Goal: Find specific page/section: Find specific page/section

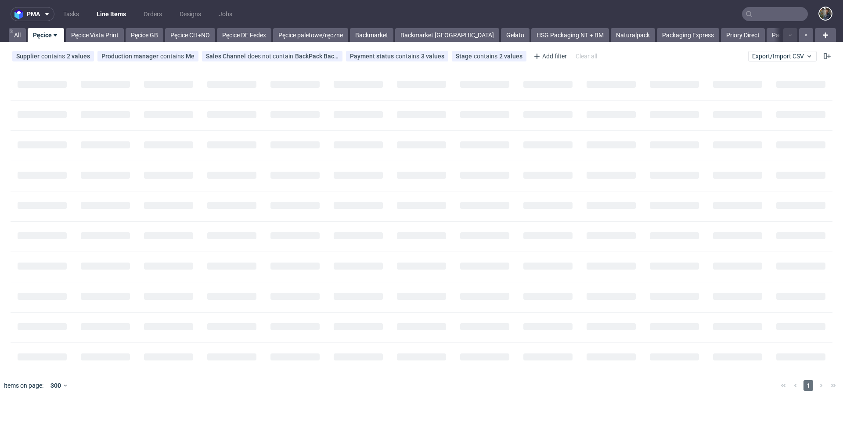
click at [757, 17] on input "text" at bounding box center [775, 14] width 66 height 14
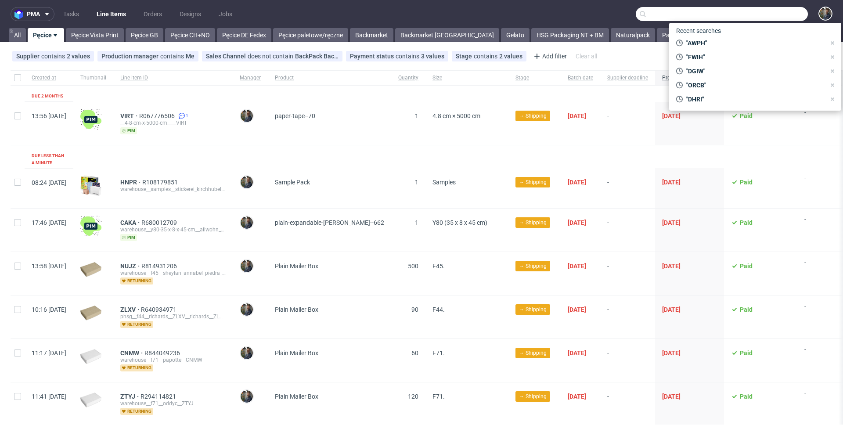
paste input "R920235208"
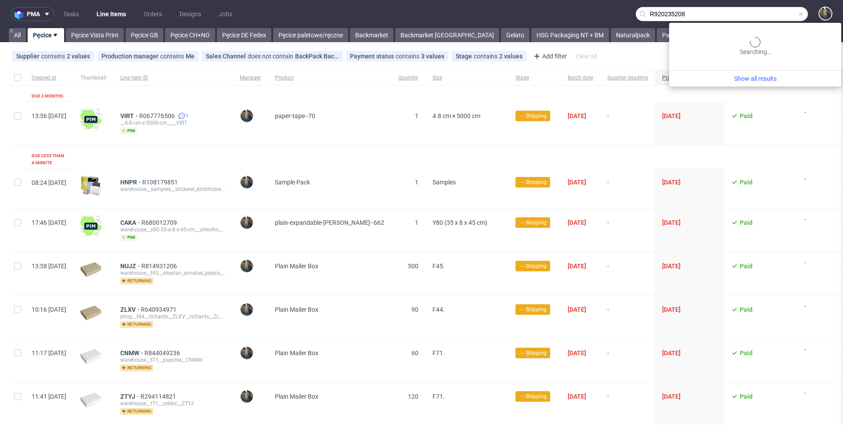
type input "R920235208"
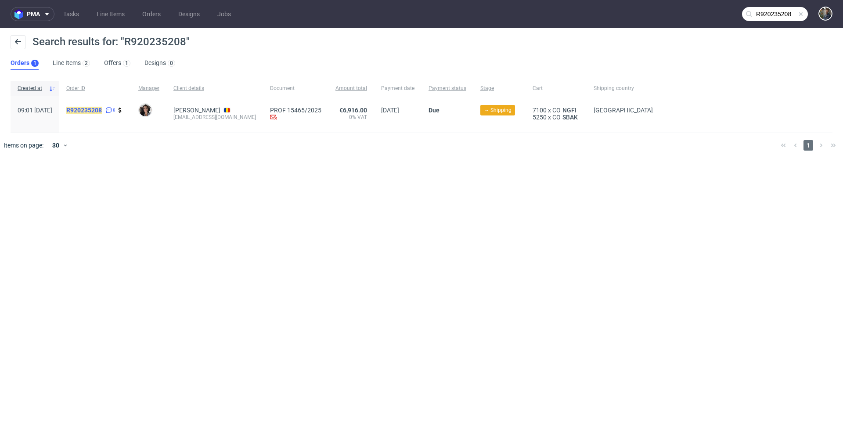
click at [102, 110] on mark "R920235208" at bounding box center [84, 110] width 36 height 7
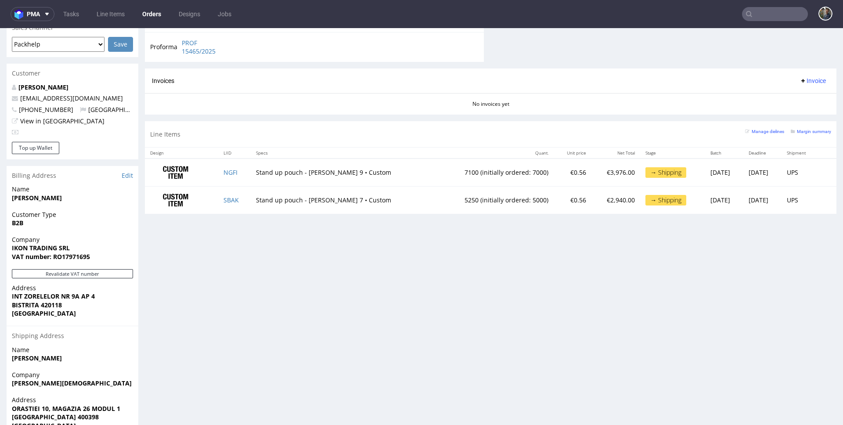
scroll to position [419, 0]
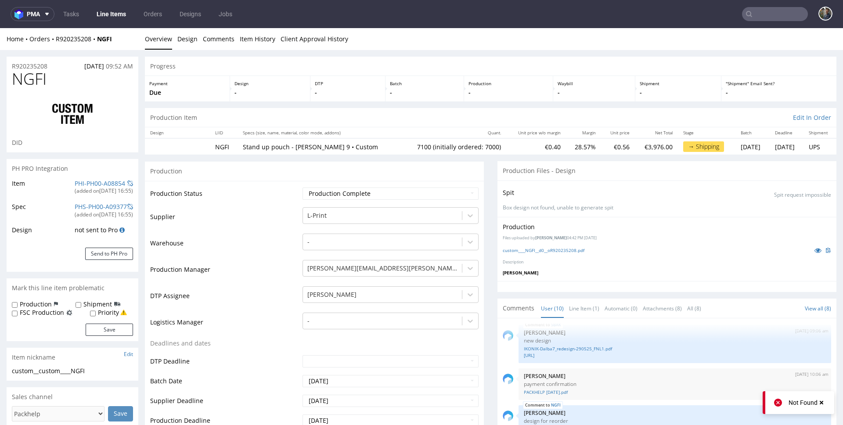
scroll to position [209, 0]
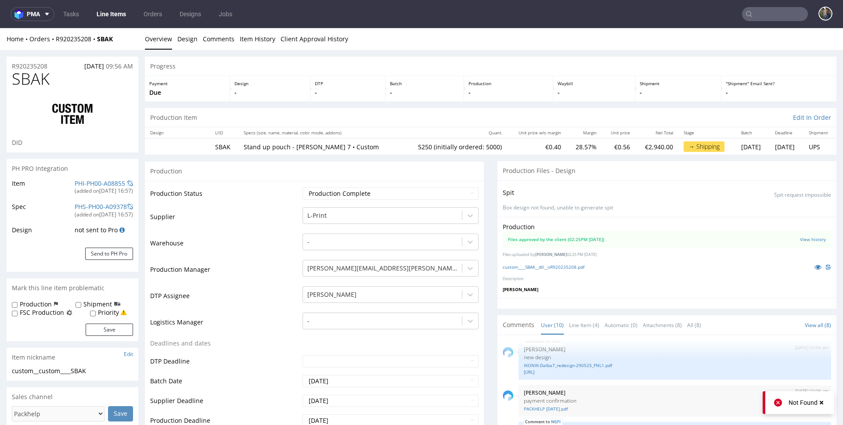
scroll to position [203, 0]
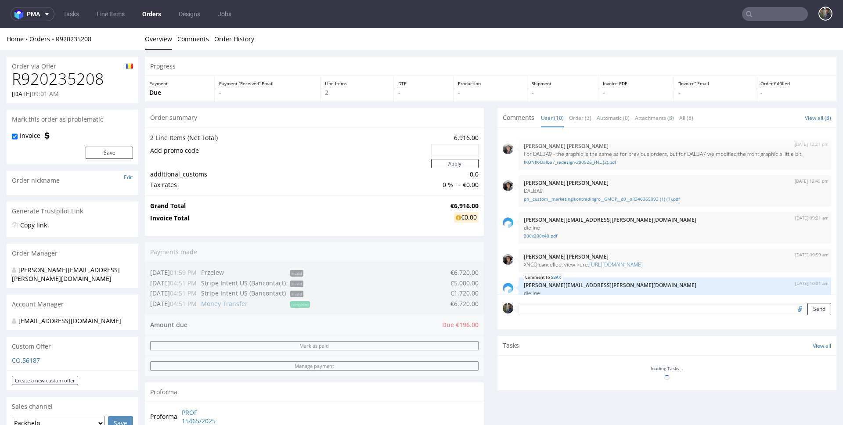
scroll to position [209, 0]
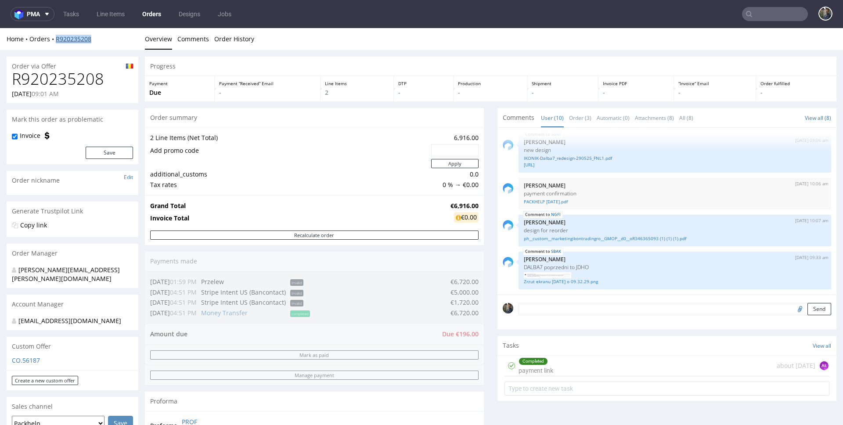
drag, startPoint x: 95, startPoint y: 40, endPoint x: 55, endPoint y: 40, distance: 40.0
click at [55, 40] on div "Home Orders R920235208" at bounding box center [73, 39] width 132 height 9
copy link "R920235208"
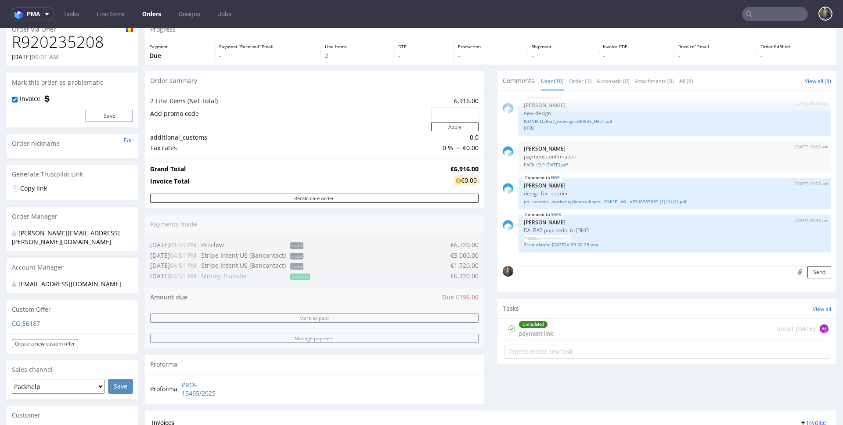
scroll to position [82, 0]
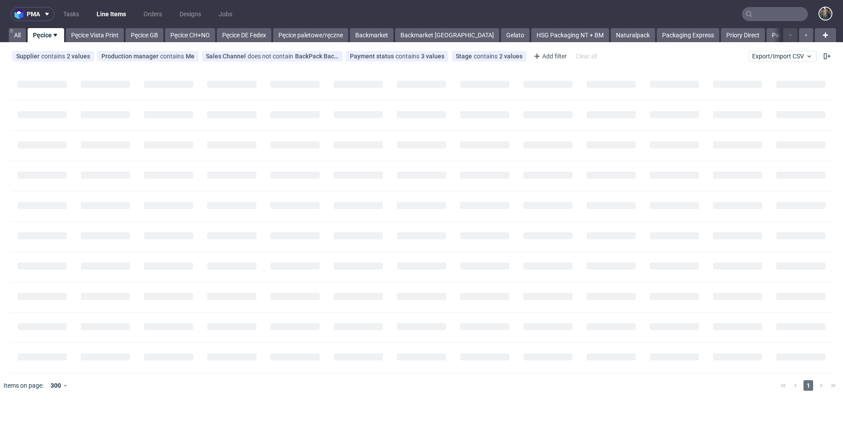
click at [762, 19] on input "text" at bounding box center [775, 14] width 66 height 14
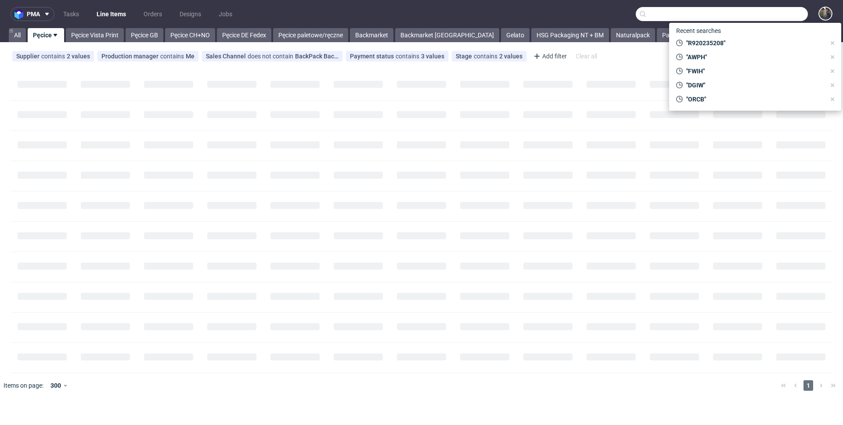
paste input "MTPQ"
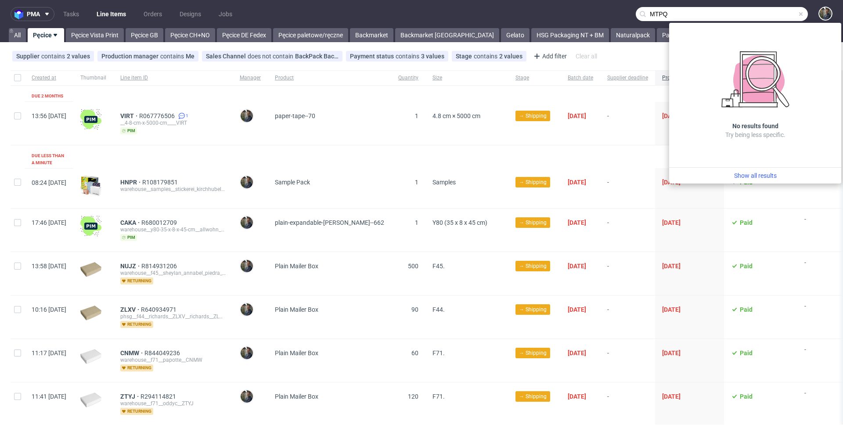
type input "MTPQ"
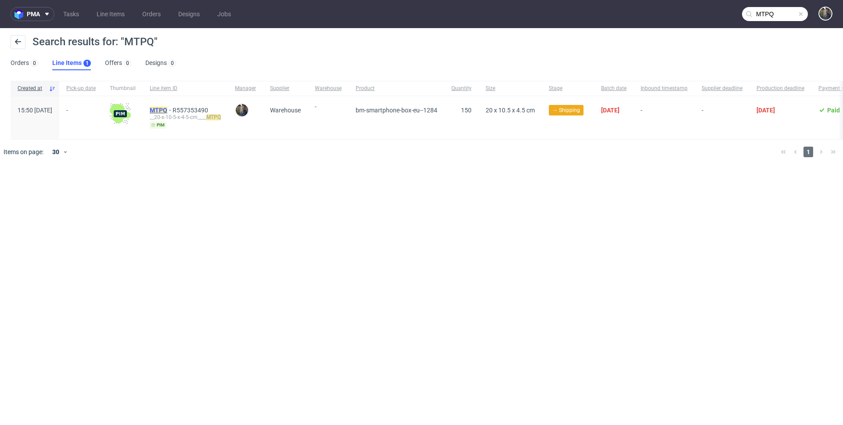
click at [167, 112] on mark "MTPQ" at bounding box center [159, 110] width 18 height 7
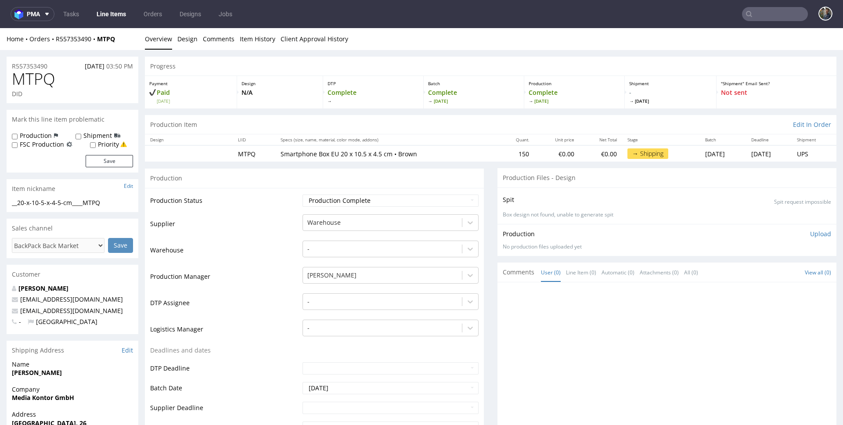
click at [27, 80] on span "MTPQ" at bounding box center [33, 79] width 43 height 18
drag, startPoint x: 27, startPoint y: 80, endPoint x: 257, endPoint y: 47, distance: 232.0
click at [27, 80] on span "MTPQ" at bounding box center [33, 79] width 43 height 18
copy span "MTPQ"
click at [62, 82] on h1 "MTPQ" at bounding box center [72, 79] width 121 height 18
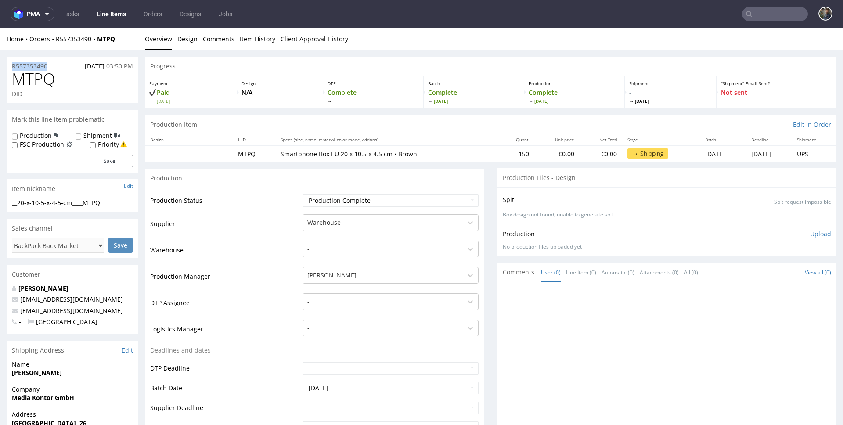
drag, startPoint x: 58, startPoint y: 65, endPoint x: 14, endPoint y: 68, distance: 44.0
click at [14, 68] on div "R557353490 19.08.2025 03:50 PM" at bounding box center [73, 64] width 132 height 14
copy p "R557353490"
click at [45, 82] on span "MTPQ" at bounding box center [33, 79] width 43 height 18
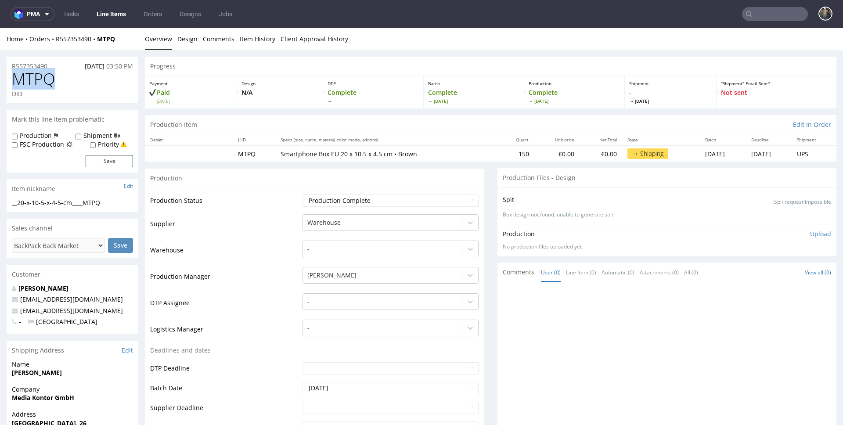
click at [40, 81] on span "MTPQ" at bounding box center [33, 79] width 43 height 18
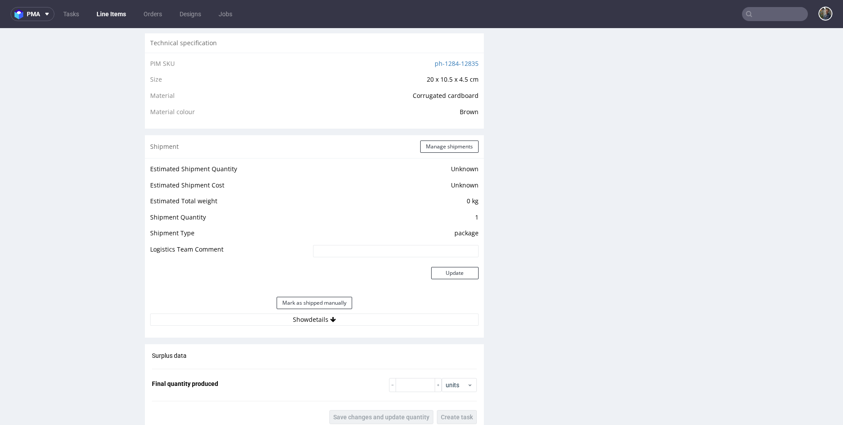
scroll to position [815, 0]
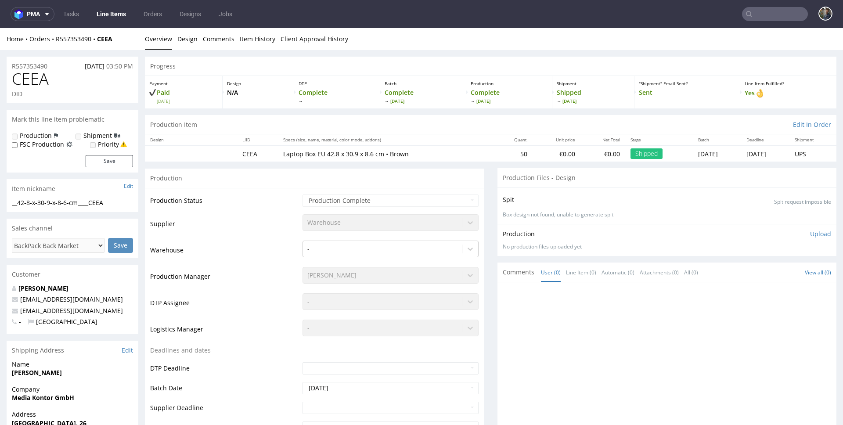
click at [21, 86] on span "CEEA" at bounding box center [30, 79] width 37 height 18
copy span "CEEA"
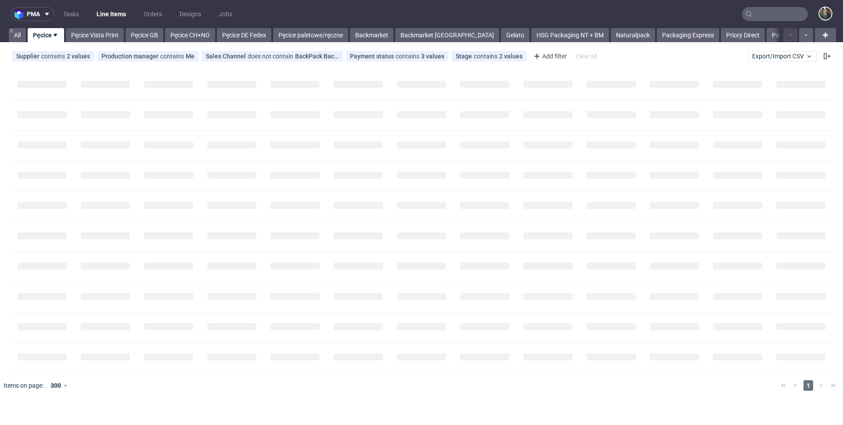
click at [760, 14] on input "text" at bounding box center [775, 14] width 66 height 14
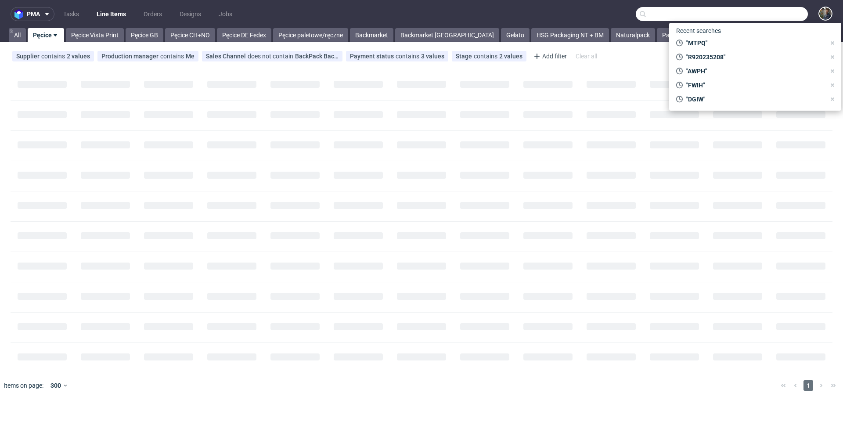
paste input "RWM006301646"
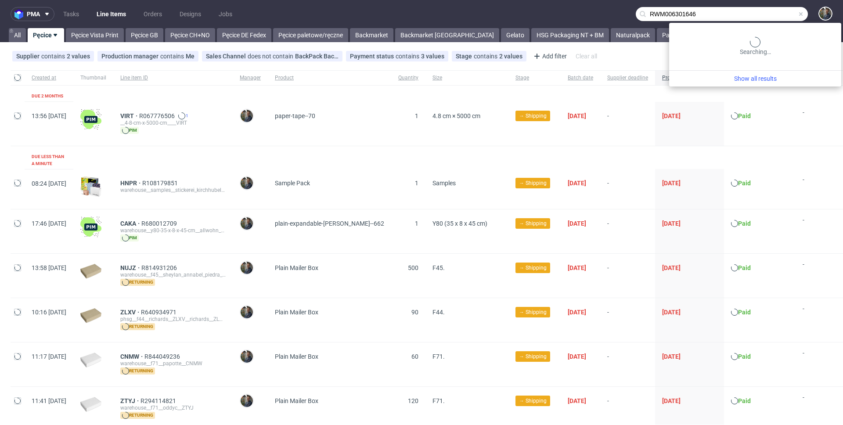
type input "RWM006301646"
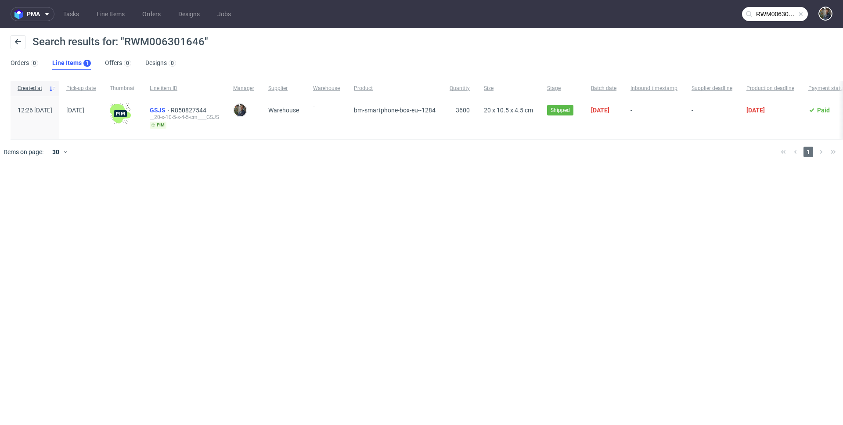
click at [171, 112] on span "GSJS" at bounding box center [160, 110] width 21 height 7
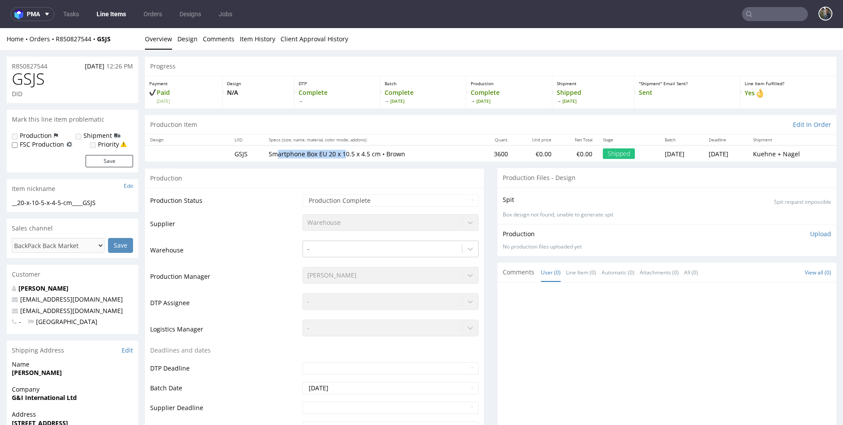
drag, startPoint x: 274, startPoint y: 153, endPoint x: 340, endPoint y: 154, distance: 66.3
click at [340, 154] on p "Smartphone Box EU 20 x 10.5 x 4.5 cm • Brown" at bounding box center [370, 154] width 203 height 9
click at [358, 161] on td "Smartphone Box EU 20 x 10.5 x 4.5 cm • Brown" at bounding box center [370, 153] width 214 height 16
drag, startPoint x: 468, startPoint y: 155, endPoint x: 477, endPoint y: 155, distance: 9.2
click at [478, 155] on td "3600" at bounding box center [496, 153] width 36 height 16
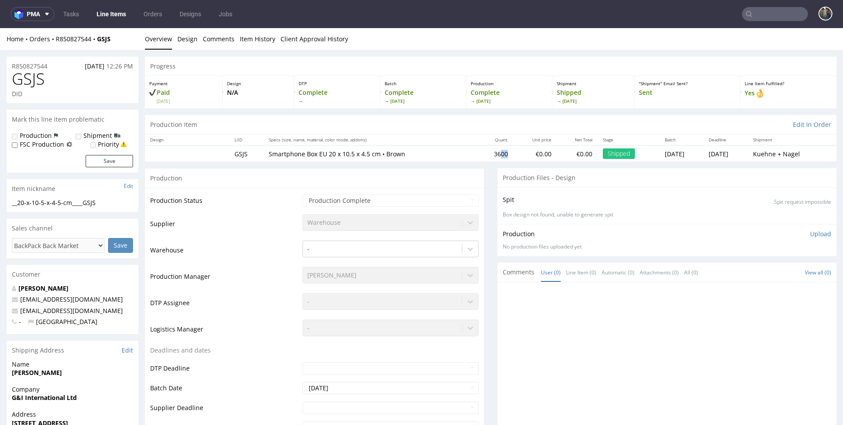
drag, startPoint x: 484, startPoint y: 155, endPoint x: 473, endPoint y: 155, distance: 11.0
click at [478, 155] on td "3600" at bounding box center [496, 153] width 36 height 16
click at [478, 161] on td "3600" at bounding box center [496, 153] width 36 height 16
drag, startPoint x: 264, startPoint y: 154, endPoint x: 399, endPoint y: 152, distance: 134.8
click at [397, 152] on p "Smartphone Box EU 20 x 10.5 x 4.5 cm • Brown" at bounding box center [370, 154] width 203 height 9
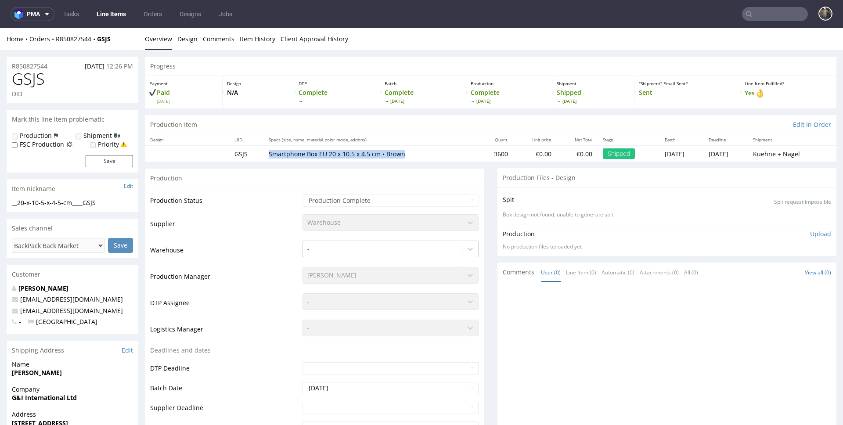
click at [416, 153] on p "Smartphone Box EU 20 x 10.5 x 4.5 cm • Brown" at bounding box center [370, 154] width 203 height 9
